Goal: Task Accomplishment & Management: Complete application form

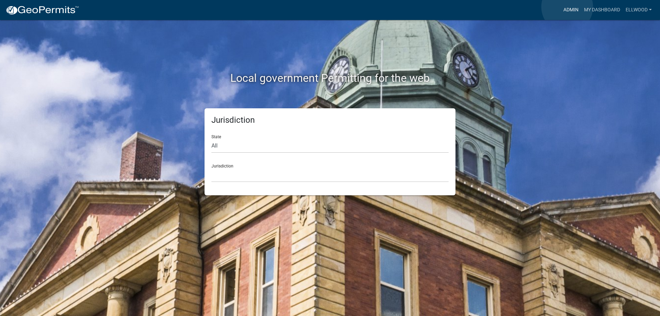
click at [568, 7] on link "Admin" at bounding box center [571, 9] width 21 height 13
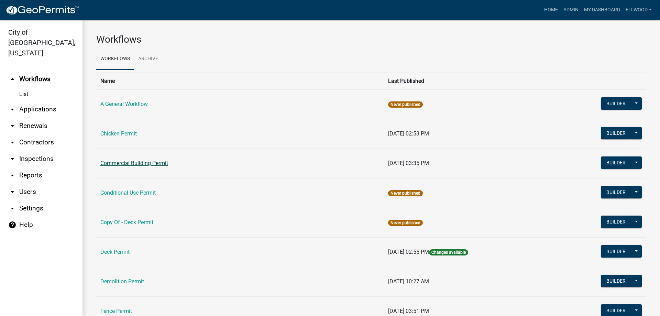
click at [127, 162] on link "Commercial Building Permit" at bounding box center [134, 163] width 68 height 7
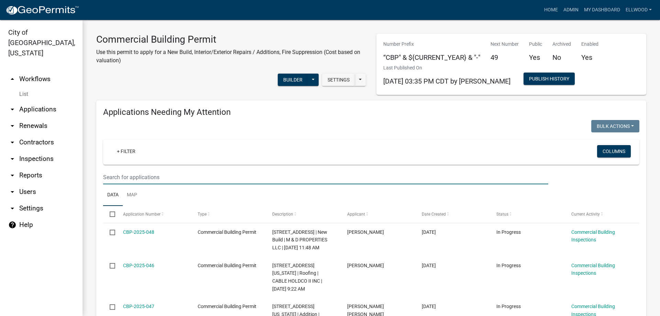
click at [142, 177] on input "text" at bounding box center [325, 177] width 445 height 14
type input "905"
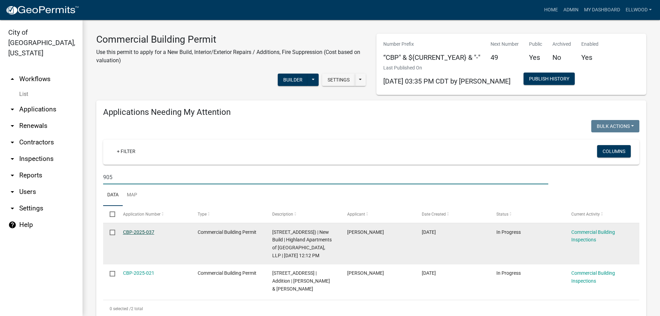
click at [148, 233] on link "CBP-2025-037" at bounding box center [138, 232] width 31 height 6
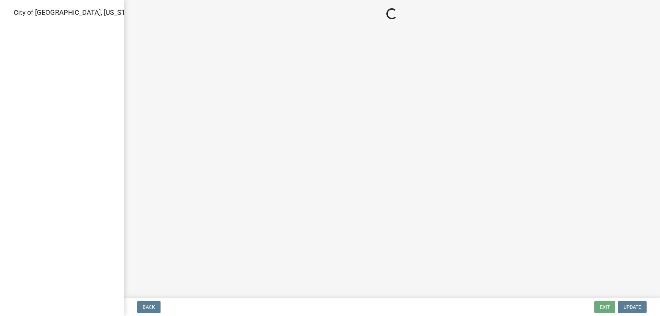
select select "805d55ac-e238-4e04-8f8e-acc067f36c3e"
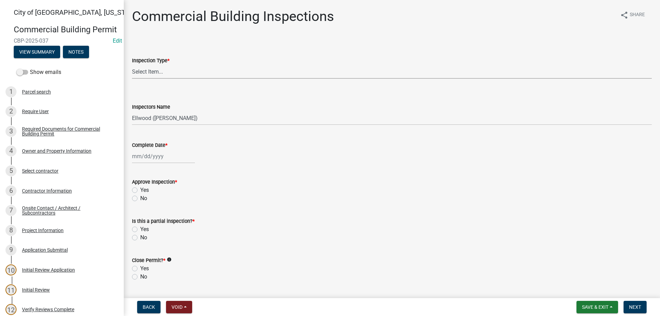
click at [132, 65] on select "Select Item... All Inspections Required 200 # 2Hr Hydro Test Meters (all) Attic…" at bounding box center [392, 72] width 520 height 14
click option "Plumbing RI Underground" at bounding box center [0, 0] width 0 height 0
select select "e47e4241-4a59-4083-9ed5-66744baabc3a"
click at [156, 155] on input "Complete Date *" at bounding box center [163, 156] width 63 height 14
select select "10"
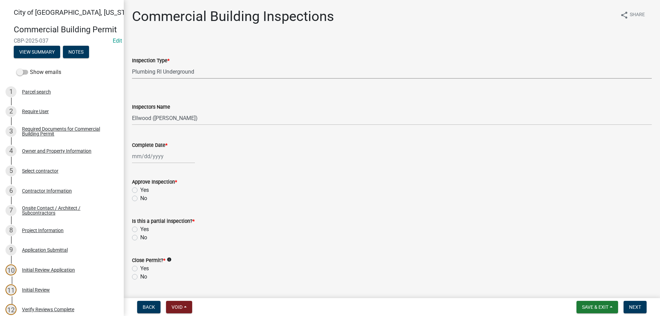
select select "2025"
click at [149, 213] on div "14" at bounding box center [149, 214] width 11 height 11
type input "[DATE]"
click at [140, 192] on label "Yes" at bounding box center [144, 190] width 9 height 8
click at [140, 191] on input "Yes" at bounding box center [142, 188] width 4 height 4
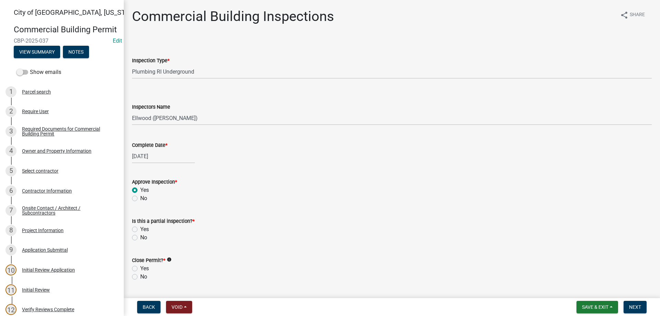
radio input "true"
click at [140, 230] on label "Yes" at bounding box center [144, 229] width 9 height 8
click at [140, 230] on input "Yes" at bounding box center [142, 227] width 4 height 4
radio input "true"
click at [140, 277] on label "No" at bounding box center [143, 277] width 7 height 8
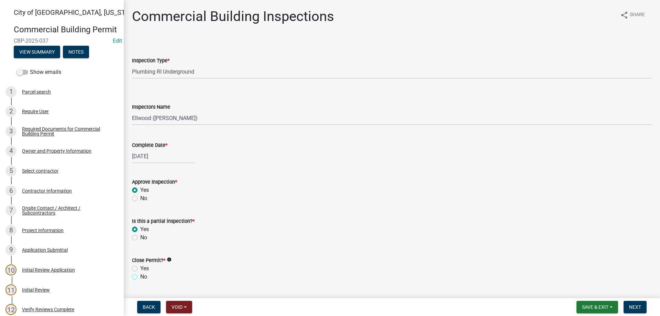
click at [140, 277] on input "No" at bounding box center [142, 275] width 4 height 4
radio input "true"
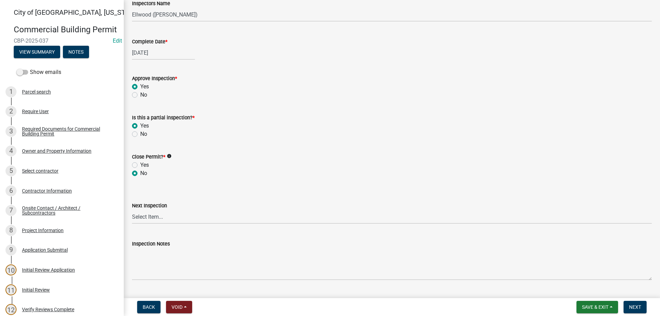
scroll to position [157, 0]
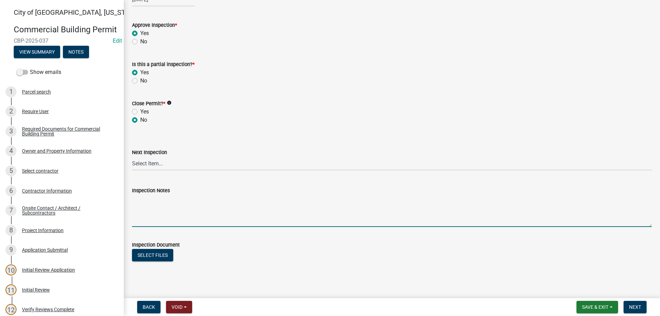
click at [142, 218] on textarea "Inspection Notes" at bounding box center [392, 211] width 520 height 32
type textarea "Visual two apartments, fill in due to rain air test later."
click at [637, 303] on button "Next" at bounding box center [635, 307] width 23 height 12
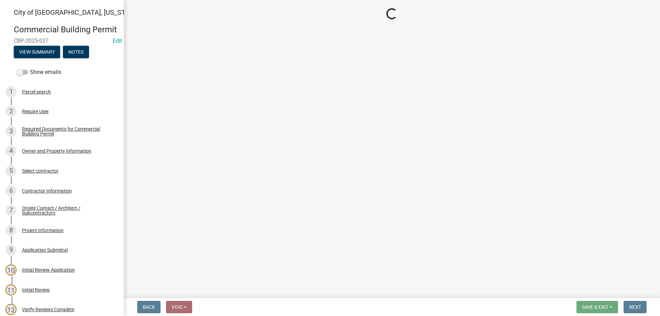
select select "805d55ac-e238-4e04-8f8e-acc067f36c3e"
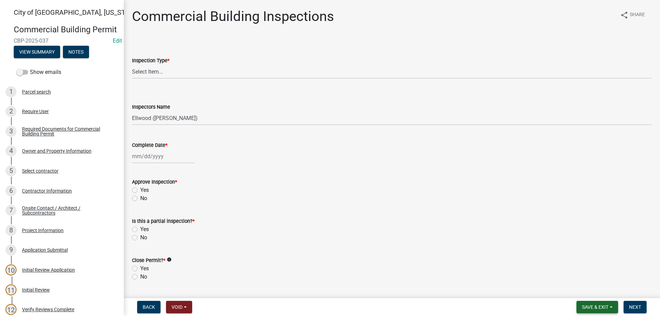
click at [580, 306] on button "Save & Exit" at bounding box center [598, 307] width 42 height 12
click at [580, 288] on button "Save & Exit" at bounding box center [590, 289] width 55 height 17
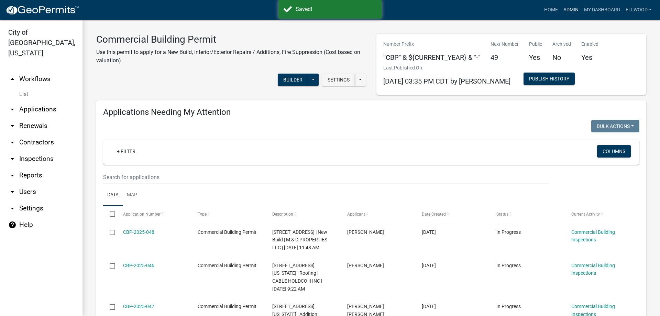
click at [571, 12] on link "Admin" at bounding box center [571, 9] width 21 height 13
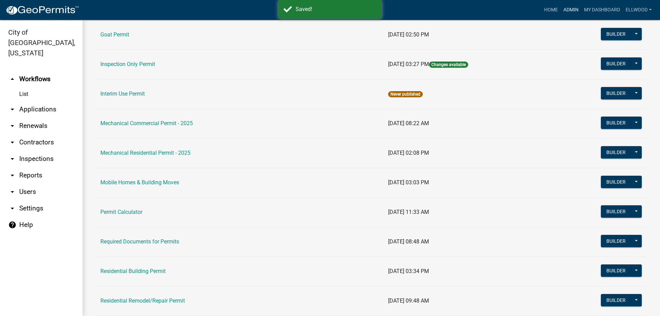
scroll to position [353, 0]
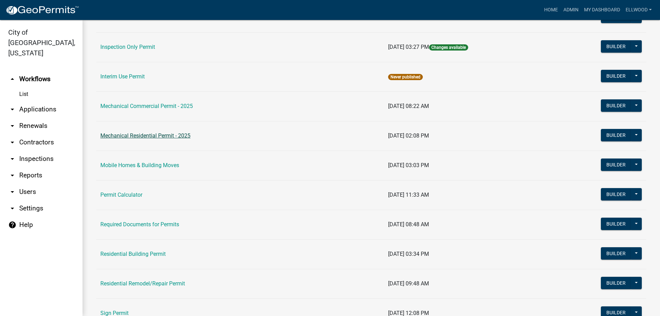
click at [151, 137] on link "Mechanical Residential Permit - 2025" at bounding box center [145, 135] width 90 height 7
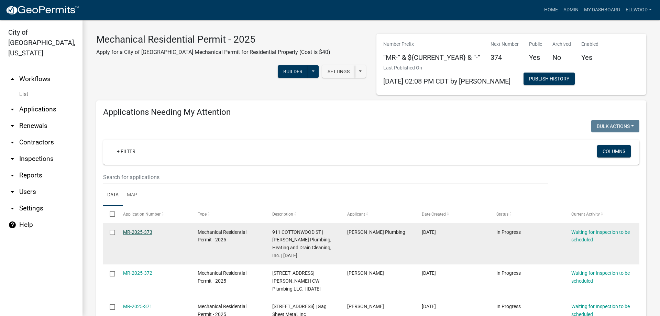
click at [147, 232] on link "MR-2025-373" at bounding box center [137, 232] width 29 height 6
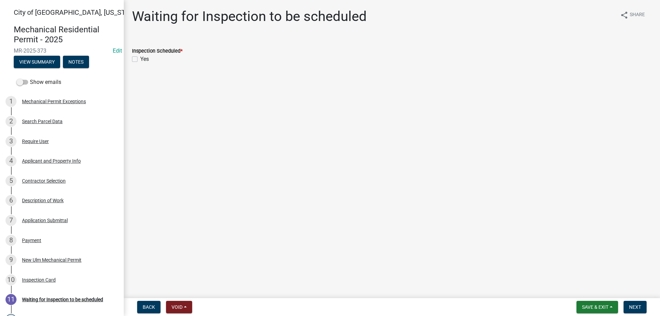
click at [138, 60] on div "Yes" at bounding box center [392, 59] width 520 height 8
click at [140, 60] on label "Yes" at bounding box center [144, 59] width 9 height 8
click at [140, 60] on input "Yes" at bounding box center [142, 57] width 4 height 4
checkbox input "true"
click at [633, 304] on button "Next" at bounding box center [635, 307] width 23 height 12
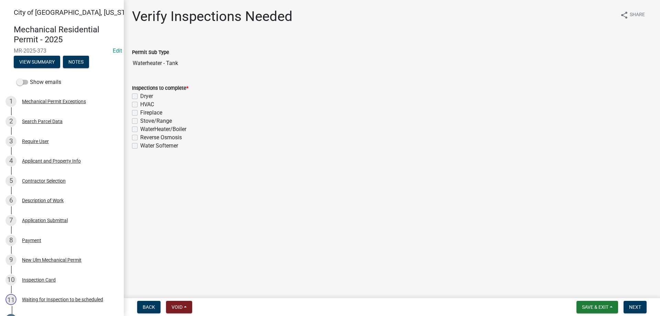
click at [140, 129] on label "WaterHeater/Boiler" at bounding box center [163, 129] width 46 height 8
click at [140, 129] on input "WaterHeater/Boiler" at bounding box center [142, 127] width 4 height 4
checkbox input "true"
checkbox input "false"
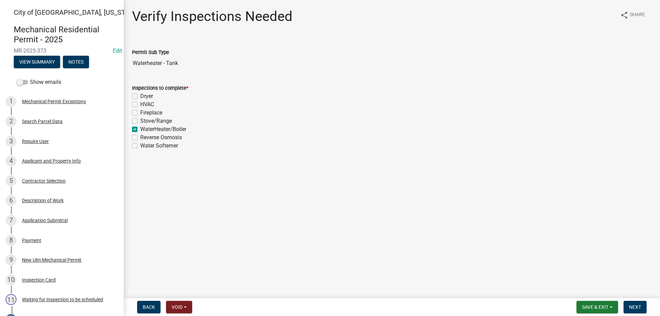
checkbox input "false"
checkbox input "true"
checkbox input "false"
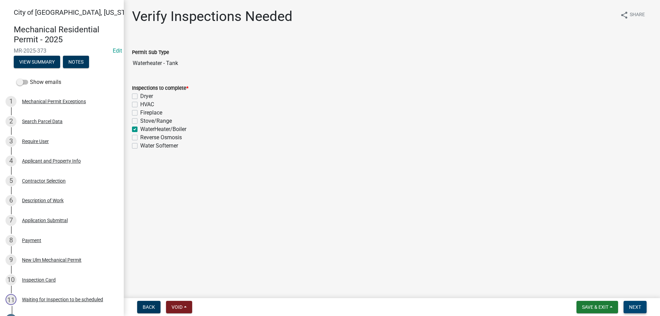
click at [634, 307] on span "Next" at bounding box center [635, 307] width 12 height 6
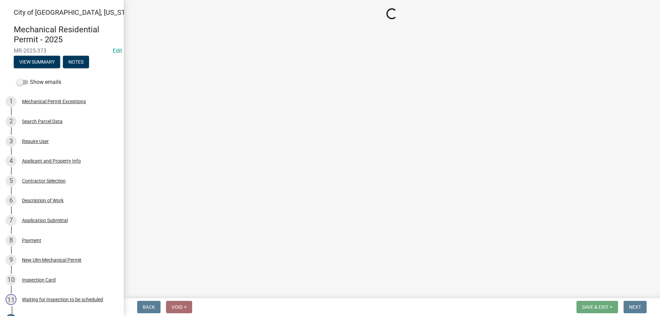
select select "805d55ac-e238-4e04-8f8e-acc067f36c3e"
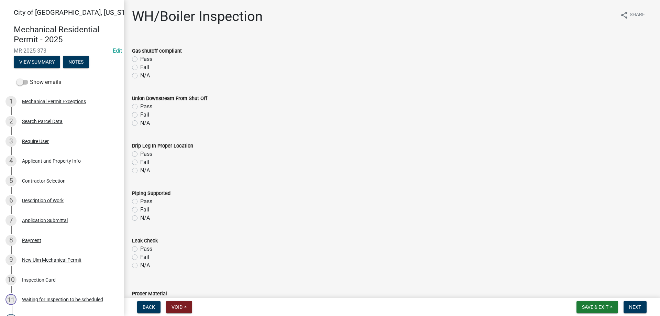
click at [131, 58] on div "Gas shutoff compliant Pass Fail N/A" at bounding box center [392, 59] width 530 height 41
click at [140, 58] on label "Pass" at bounding box center [146, 59] width 12 height 8
click at [140, 58] on input "Pass" at bounding box center [142, 57] width 4 height 4
radio input "true"
click at [140, 107] on label "Pass" at bounding box center [146, 107] width 12 height 8
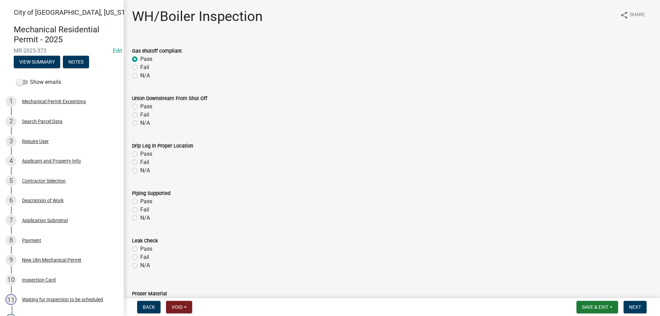
click at [140, 107] on input "Pass" at bounding box center [142, 105] width 4 height 4
radio input "true"
click at [140, 154] on label "Pass" at bounding box center [146, 154] width 12 height 8
click at [140, 154] on input "Pass" at bounding box center [142, 152] width 4 height 4
radio input "true"
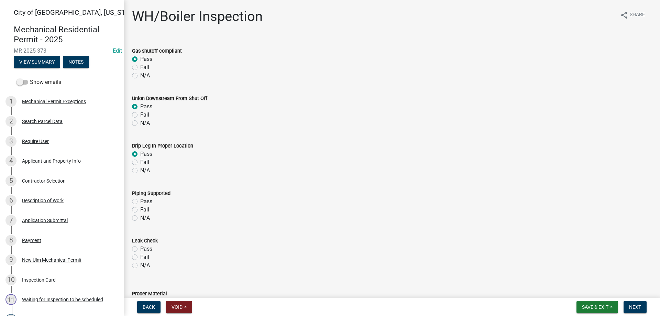
click at [140, 202] on label "Pass" at bounding box center [146, 201] width 12 height 8
click at [140, 202] on input "Pass" at bounding box center [142, 199] width 4 height 4
radio input "true"
click at [140, 250] on label "Pass" at bounding box center [146, 249] width 12 height 8
click at [140, 249] on input "Pass" at bounding box center [142, 247] width 4 height 4
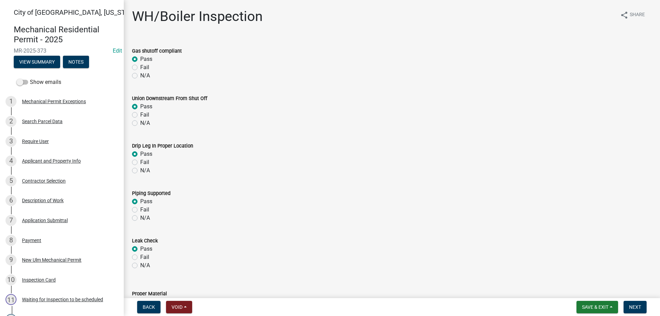
radio input "true"
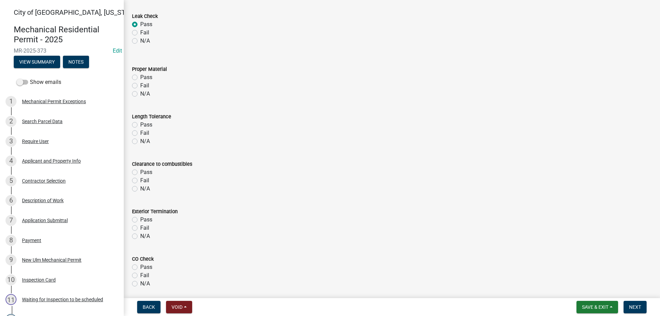
scroll to position [235, 0]
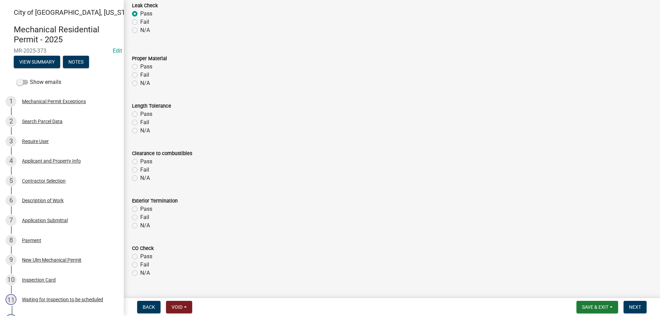
click at [140, 66] on label "Pass" at bounding box center [146, 67] width 12 height 8
click at [140, 66] on input "Pass" at bounding box center [142, 65] width 4 height 4
radio input "true"
click at [140, 116] on label "Pass" at bounding box center [146, 114] width 12 height 8
click at [140, 115] on input "Pass" at bounding box center [142, 112] width 4 height 4
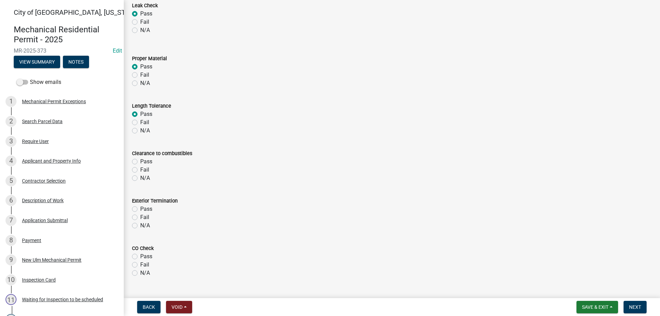
radio input "true"
drag, startPoint x: 135, startPoint y: 162, endPoint x: 132, endPoint y: 171, distance: 8.9
click at [140, 162] on label "Pass" at bounding box center [146, 162] width 12 height 8
click at [140, 162] on input "Pass" at bounding box center [142, 160] width 4 height 4
radio input "true"
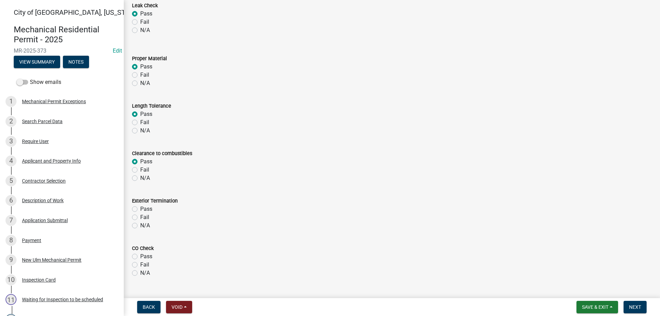
click at [140, 210] on label "Pass" at bounding box center [146, 209] width 12 height 8
click at [140, 209] on input "Pass" at bounding box center [142, 207] width 4 height 4
radio input "true"
click at [140, 257] on label "Pass" at bounding box center [146, 256] width 12 height 8
click at [140, 257] on input "Pass" at bounding box center [142, 254] width 4 height 4
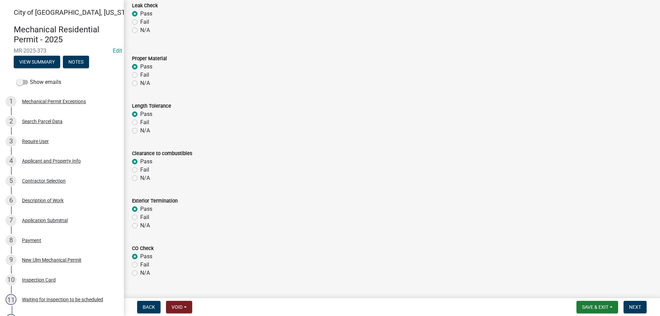
radio input "true"
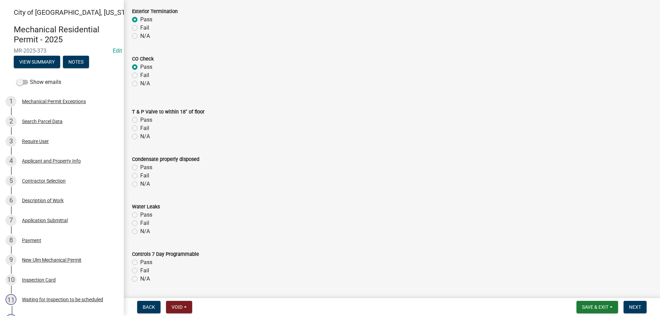
scroll to position [431, 0]
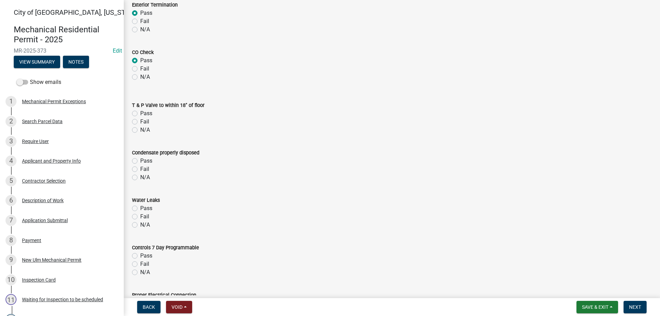
click at [140, 113] on label "Pass" at bounding box center [146, 113] width 12 height 8
click at [140, 113] on input "Pass" at bounding box center [142, 111] width 4 height 4
radio input "true"
click at [140, 179] on label "N/A" at bounding box center [145, 177] width 10 height 8
click at [140, 178] on input "N/A" at bounding box center [142, 175] width 4 height 4
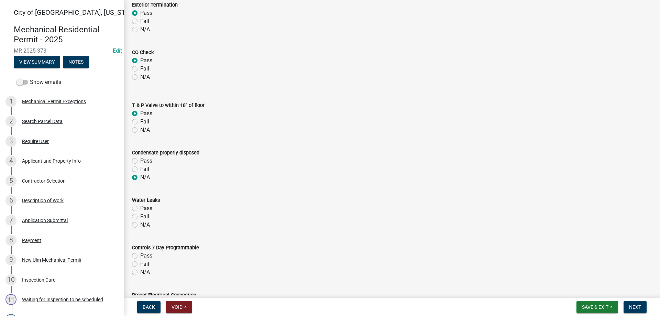
radio input "true"
click at [140, 208] on label "Pass" at bounding box center [146, 208] width 12 height 8
click at [140, 208] on input "Pass" at bounding box center [142, 206] width 4 height 4
radio input "true"
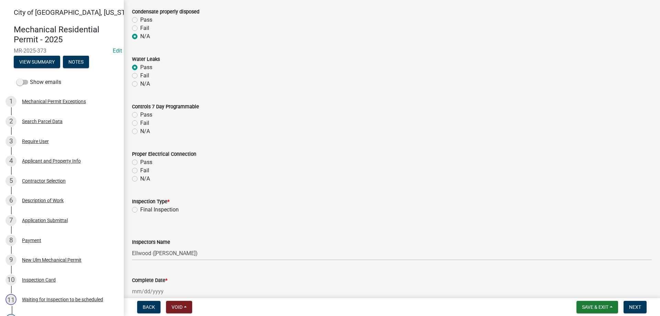
scroll to position [588, 0]
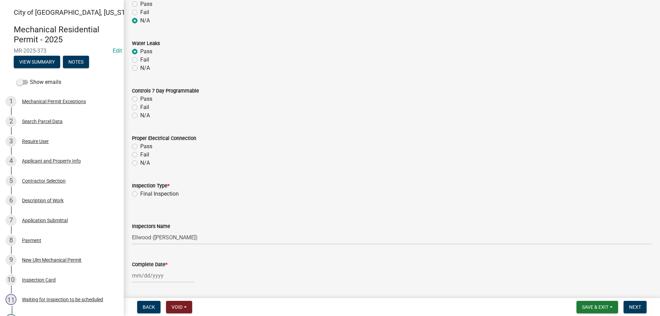
click at [140, 115] on label "N/A" at bounding box center [145, 115] width 10 height 8
click at [140, 115] on input "N/A" at bounding box center [142, 113] width 4 height 4
radio input "true"
click at [140, 164] on label "N/A" at bounding box center [145, 163] width 10 height 8
click at [140, 163] on input "N/A" at bounding box center [142, 161] width 4 height 4
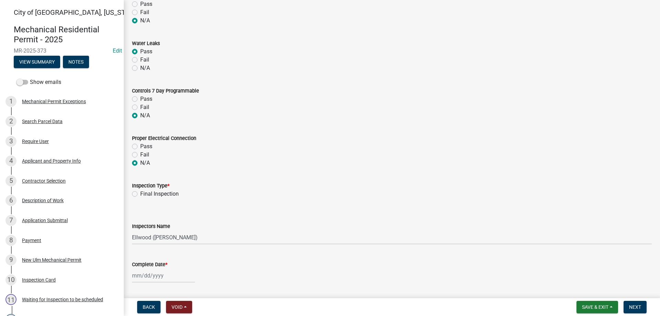
radio input "true"
click at [140, 193] on label "Final Inspection" at bounding box center [159, 194] width 39 height 8
click at [140, 193] on input "Final Inspection" at bounding box center [142, 192] width 4 height 4
radio input "true"
click at [150, 279] on input "Complete Date *" at bounding box center [163, 276] width 63 height 14
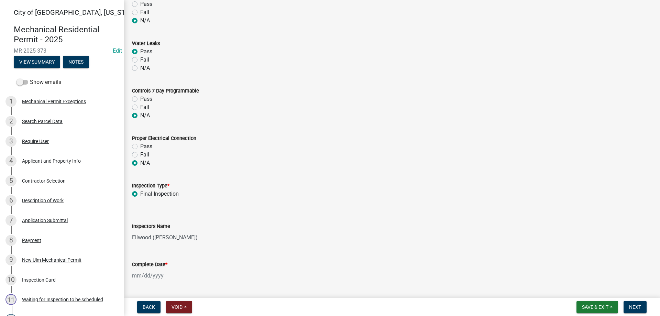
select select "10"
select select "2025"
click at [151, 227] on div "14" at bounding box center [149, 228] width 11 height 11
type input "[DATE]"
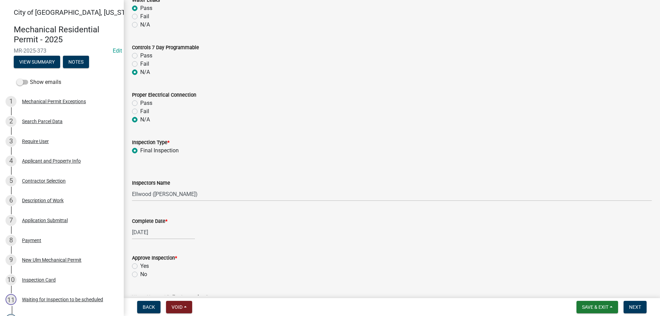
scroll to position [706, 0]
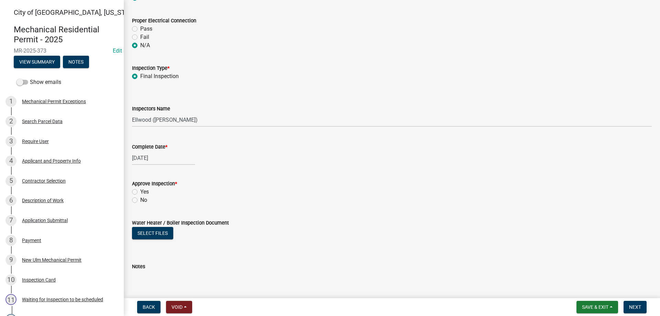
click at [140, 192] on label "Yes" at bounding box center [144, 192] width 9 height 8
click at [140, 192] on input "Yes" at bounding box center [142, 190] width 4 height 4
radio input "true"
click at [632, 305] on span "Next" at bounding box center [635, 307] width 12 height 6
